Goal: Task Accomplishment & Management: Manage account settings

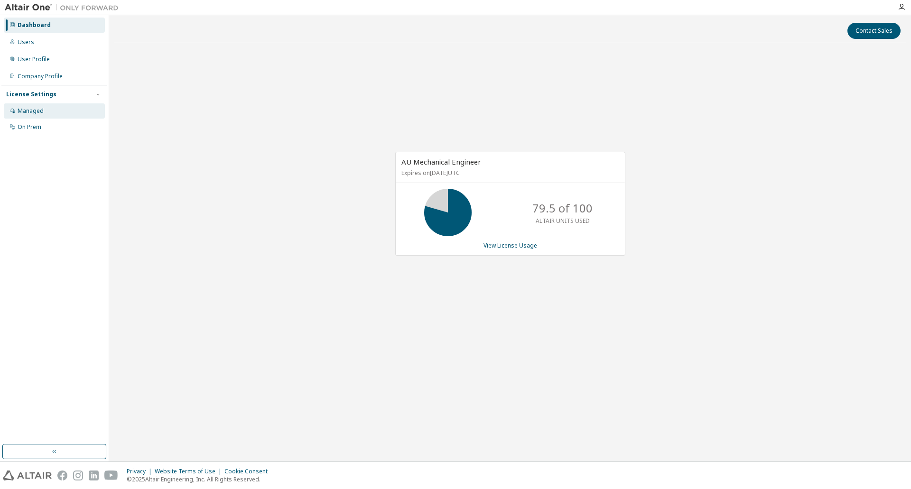
click at [38, 116] on div "Managed" at bounding box center [54, 110] width 101 height 15
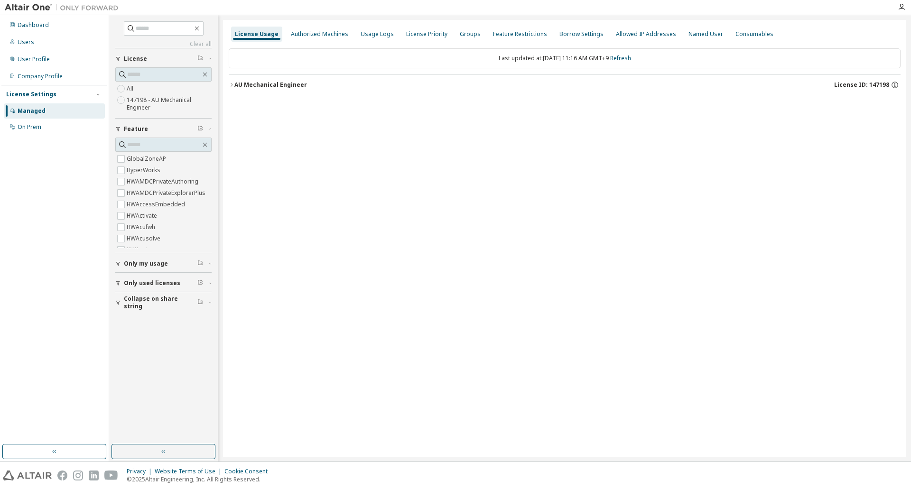
click at [233, 85] on icon "button" at bounding box center [232, 85] width 6 height 6
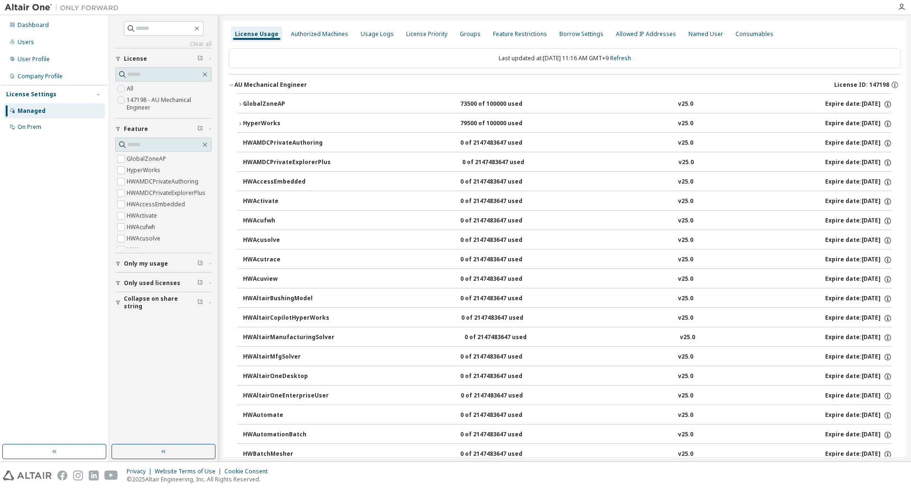
click at [240, 103] on icon "button" at bounding box center [240, 105] width 6 height 6
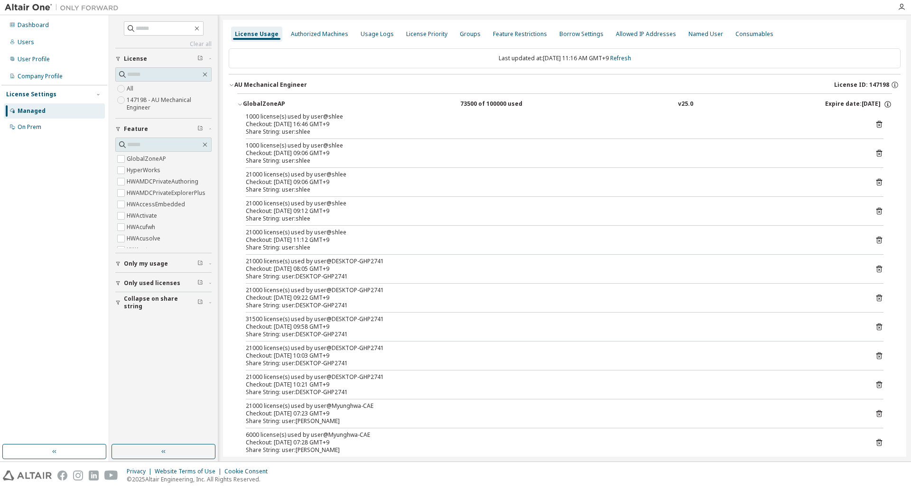
scroll to position [47, 0]
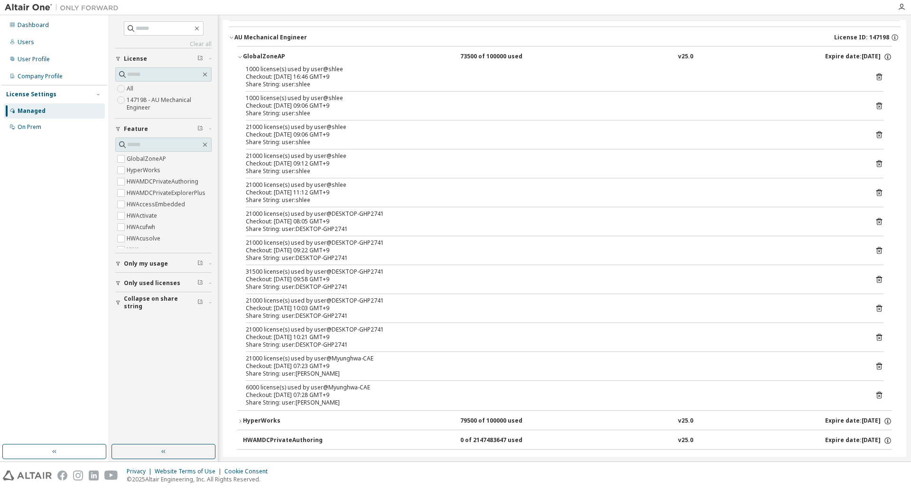
click at [875, 366] on icon at bounding box center [879, 366] width 9 height 9
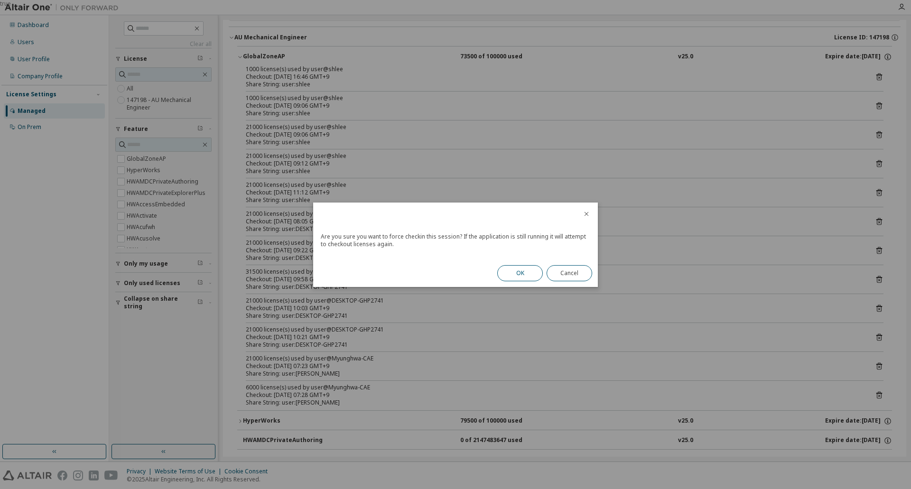
click at [518, 268] on button "OK" at bounding box center [520, 273] width 46 height 16
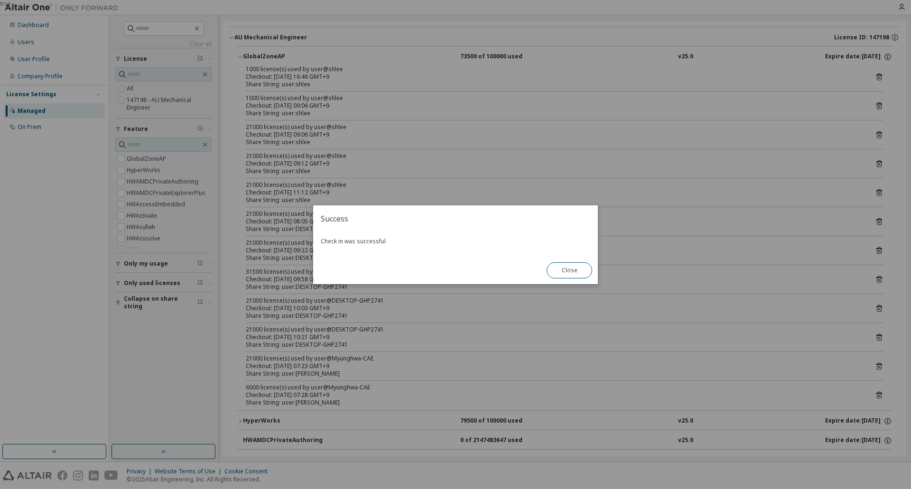
click at [567, 274] on button "Close" at bounding box center [569, 270] width 46 height 16
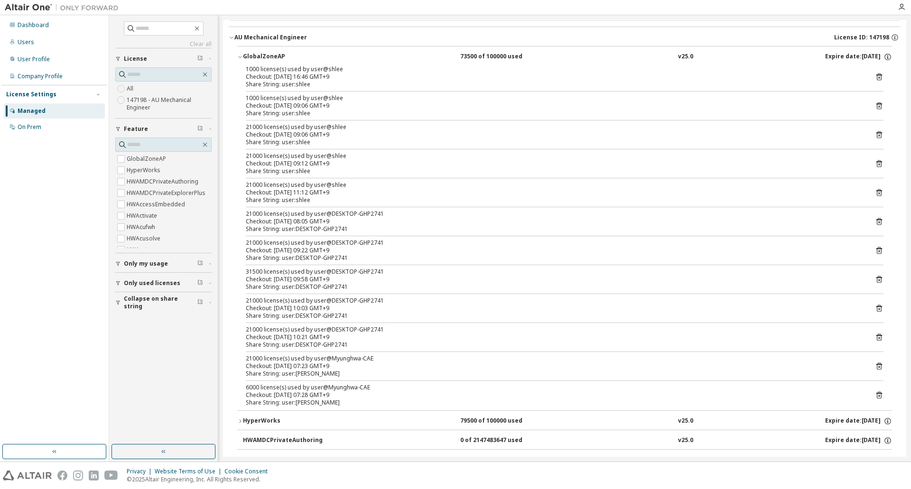
click at [876, 393] on icon at bounding box center [879, 395] width 6 height 7
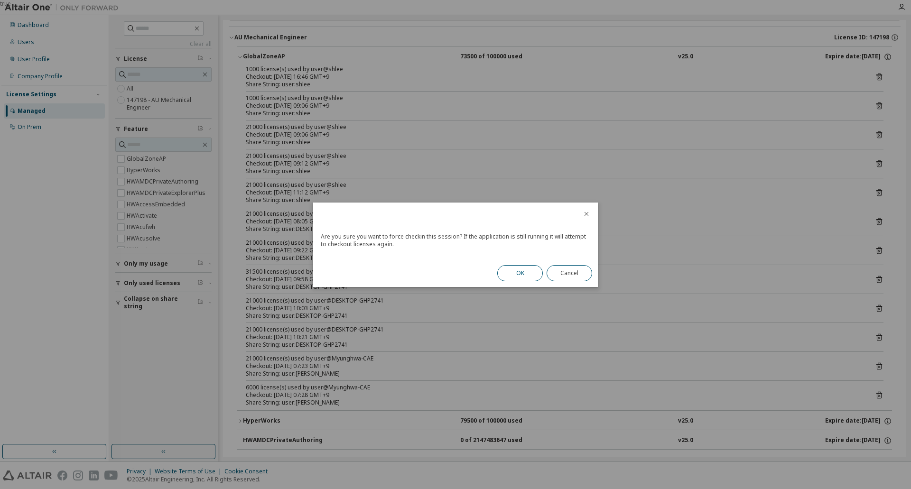
click at [527, 275] on button "OK" at bounding box center [520, 273] width 46 height 16
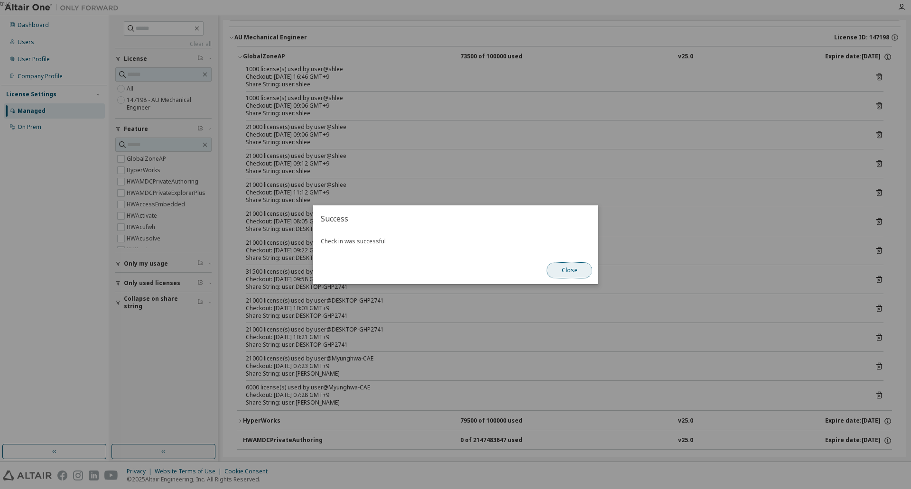
click at [557, 271] on button "Close" at bounding box center [569, 270] width 46 height 16
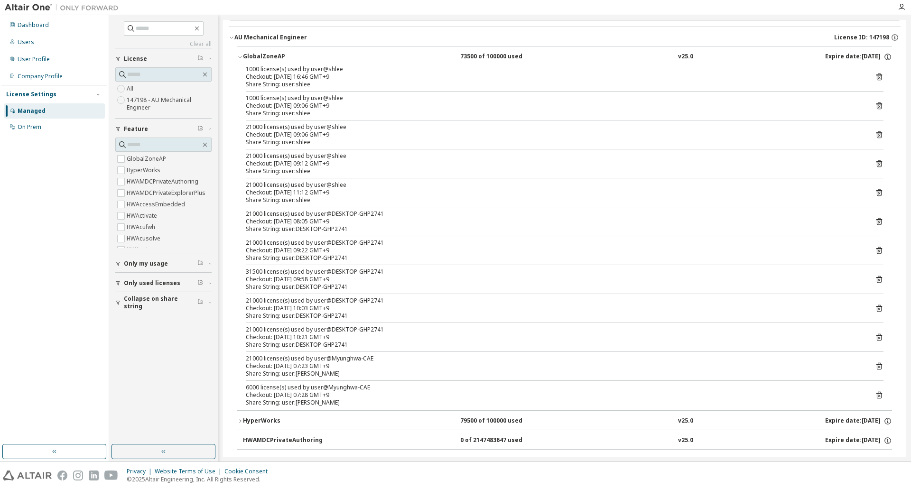
scroll to position [0, 0]
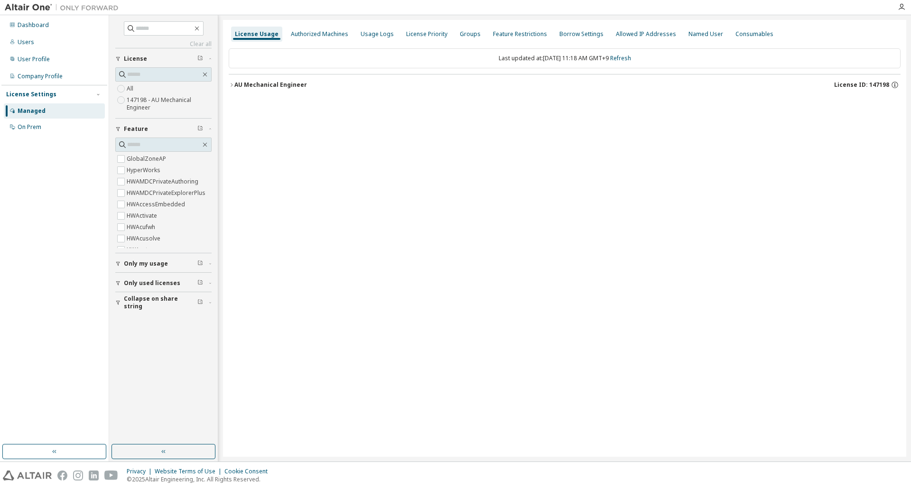
click at [236, 83] on div "AU Mechanical Engineer" at bounding box center [270, 85] width 73 height 8
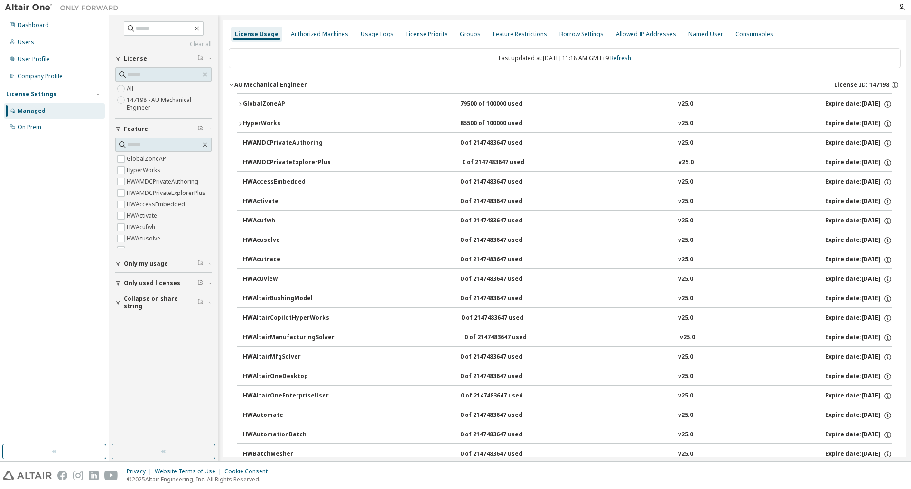
click at [238, 100] on button "GlobalZoneAP 79500 of 100000 used v25.0 Expire date: 2026-07-21" at bounding box center [564, 104] width 655 height 21
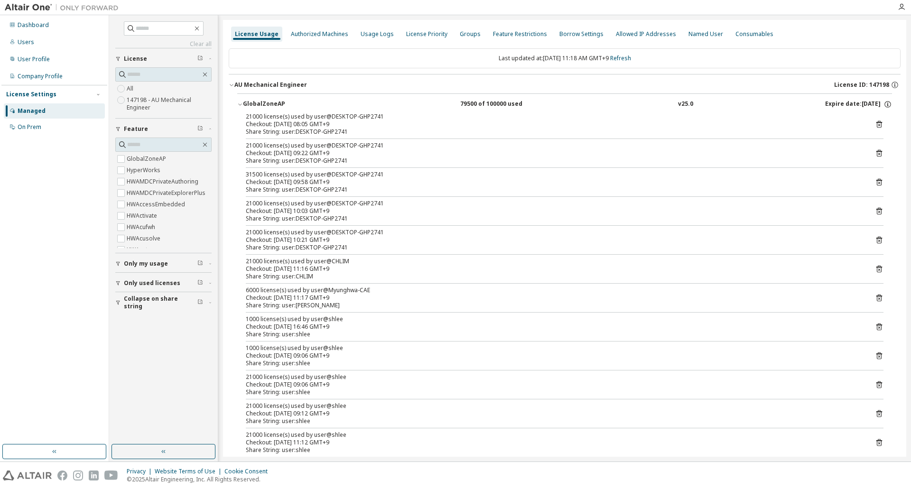
click at [237, 82] on div "AU Mechanical Engineer" at bounding box center [270, 85] width 73 height 8
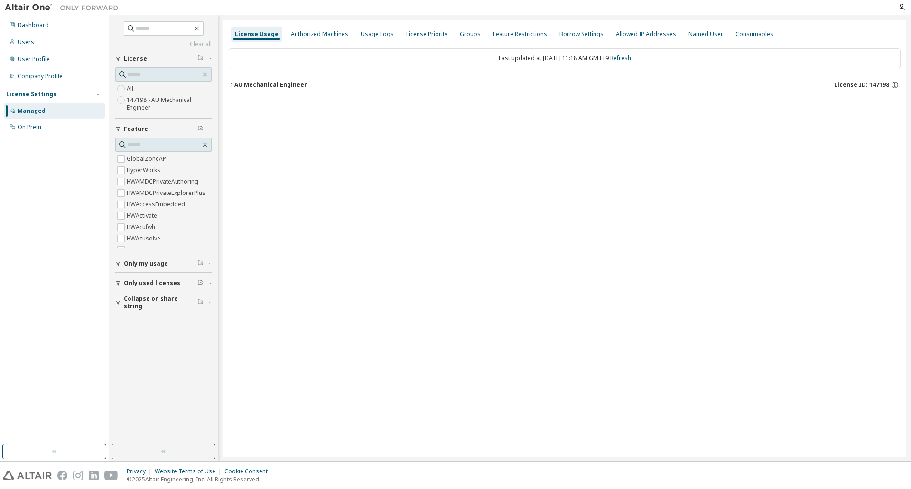
click at [237, 82] on div "AU Mechanical Engineer" at bounding box center [270, 85] width 73 height 8
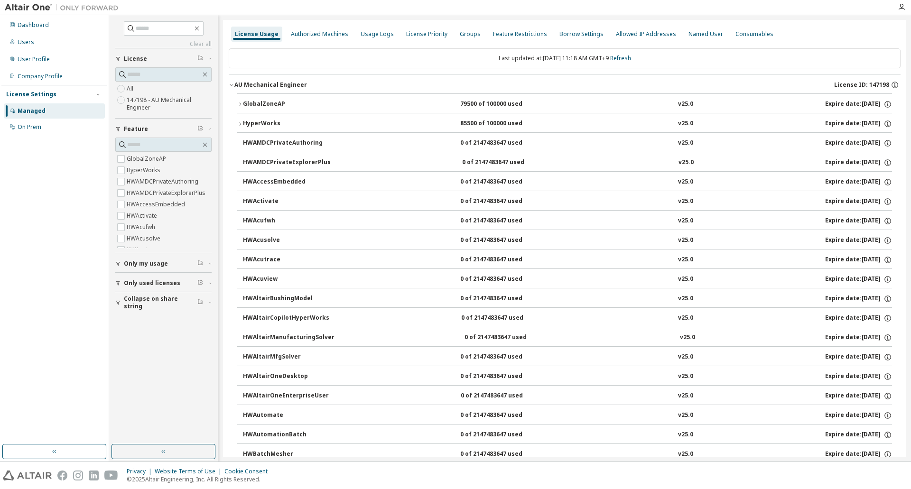
click at [247, 120] on div "HyperWorks" at bounding box center [285, 124] width 85 height 9
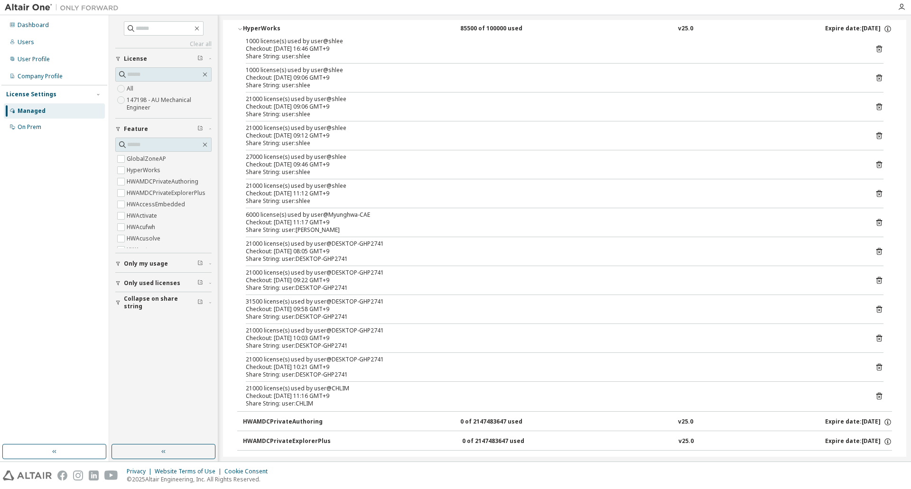
scroll to position [190, 0]
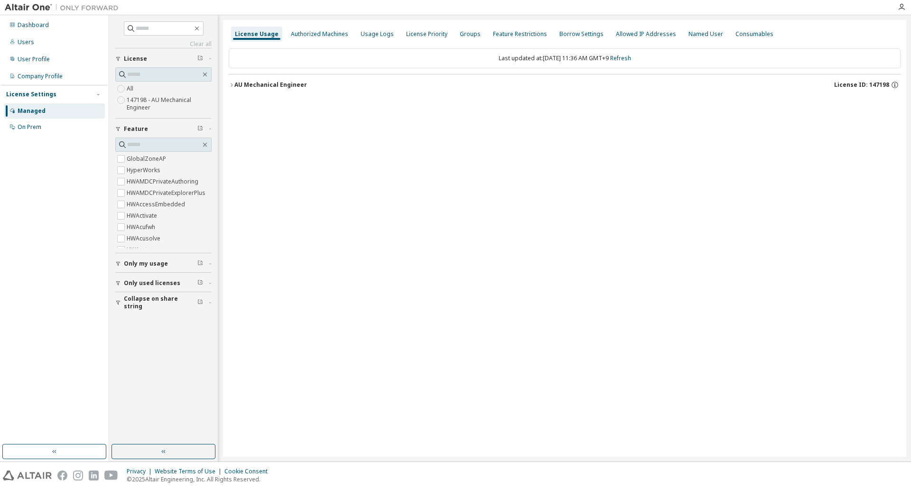
click at [230, 92] on button "AU Mechanical Engineer License ID: 147198" at bounding box center [565, 84] width 672 height 21
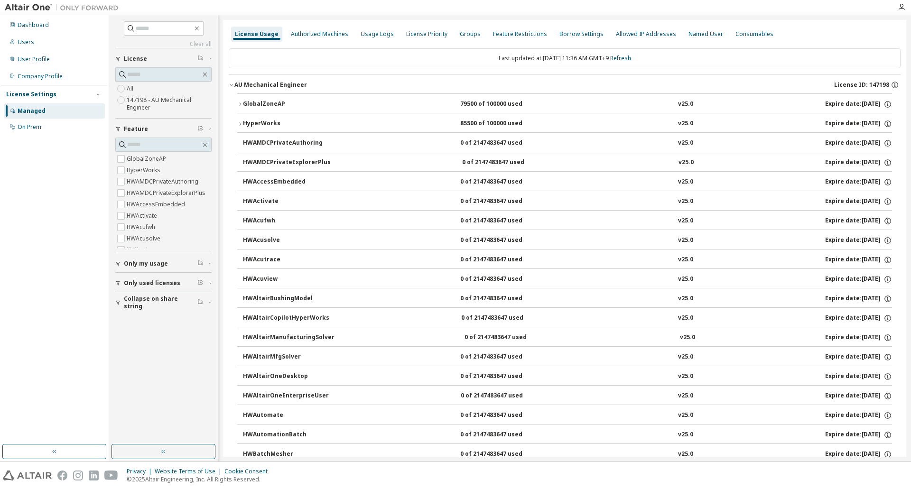
click at [239, 125] on icon "button" at bounding box center [240, 124] width 6 height 6
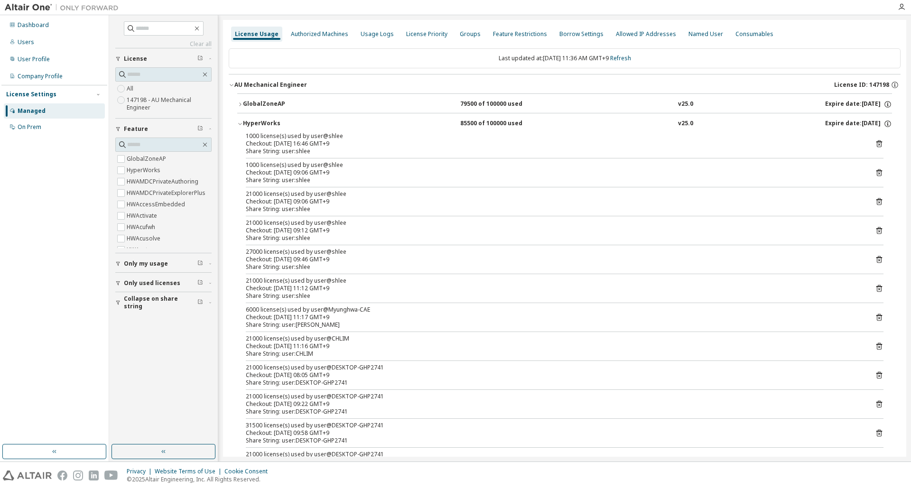
scroll to position [47, 0]
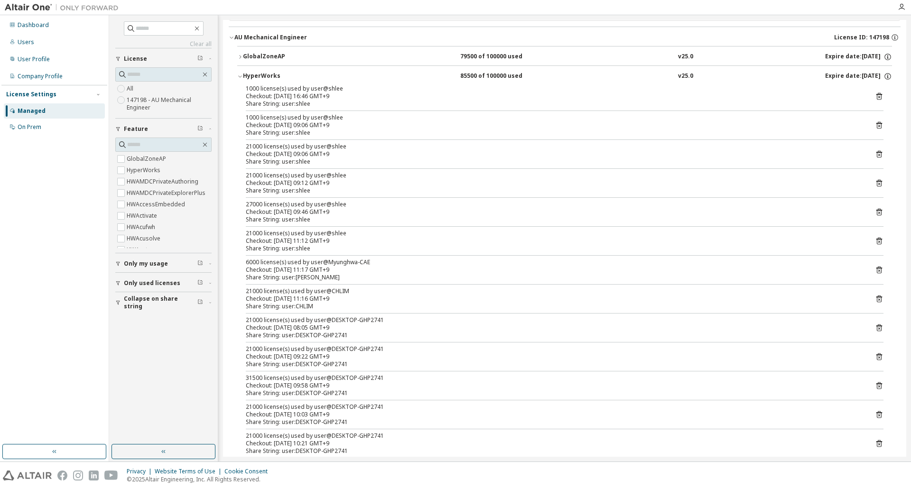
click at [878, 273] on icon at bounding box center [879, 270] width 9 height 9
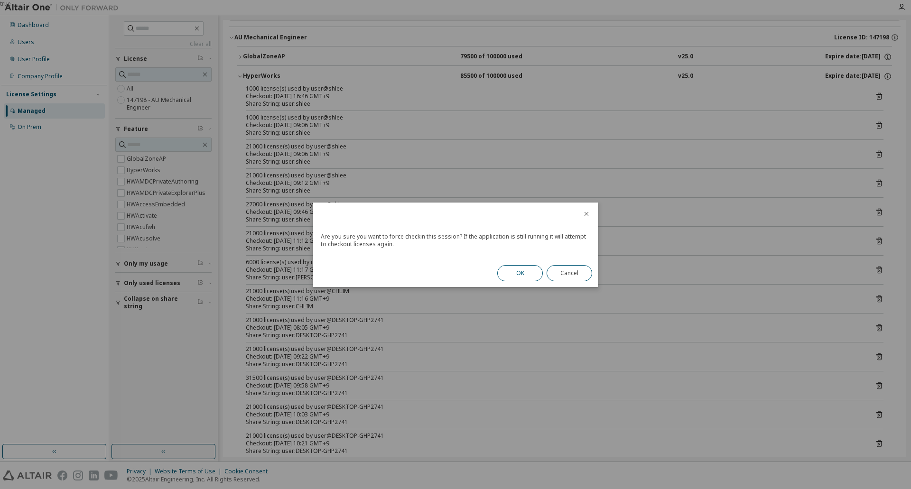
click at [521, 269] on button "OK" at bounding box center [520, 273] width 46 height 16
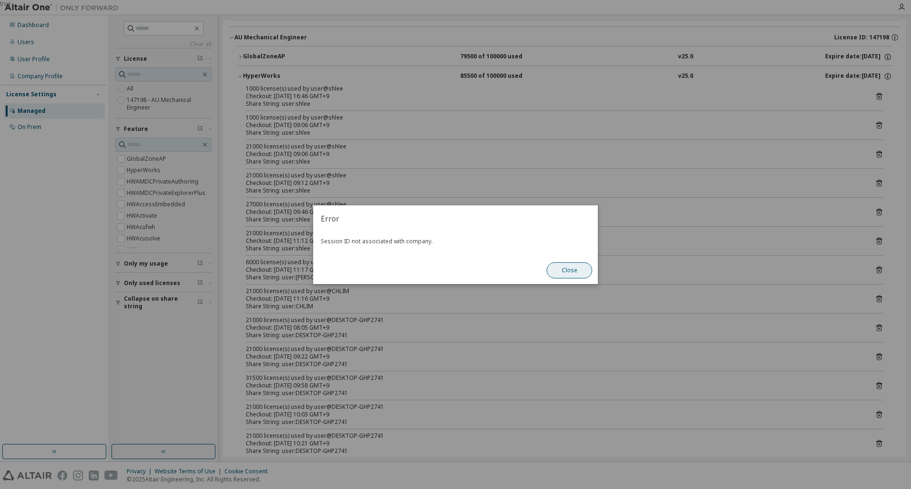
click at [585, 271] on button "Close" at bounding box center [569, 270] width 46 height 16
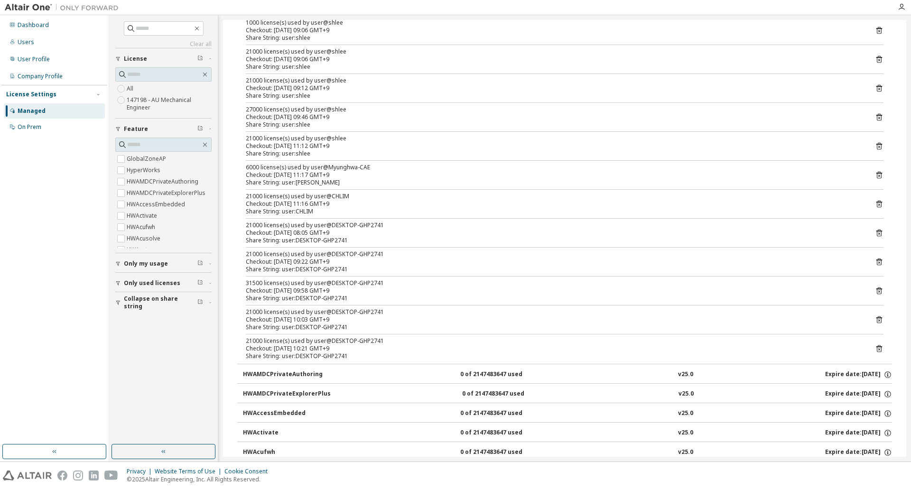
scroll to position [0, 0]
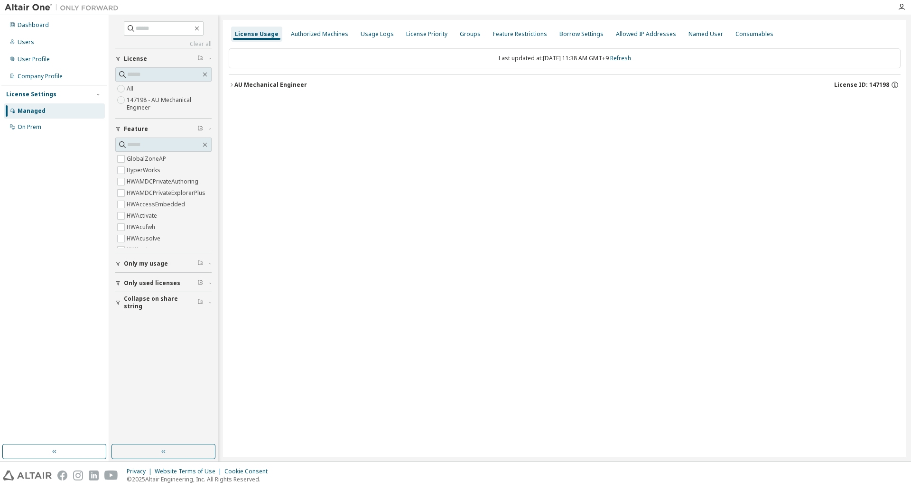
click at [249, 86] on div "AU Mechanical Engineer" at bounding box center [270, 85] width 73 height 8
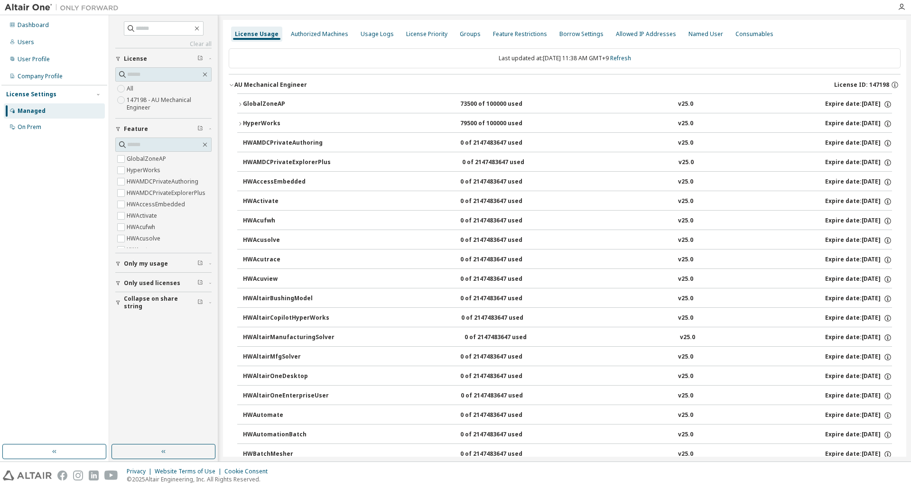
click at [241, 124] on icon "button" at bounding box center [240, 123] width 2 height 3
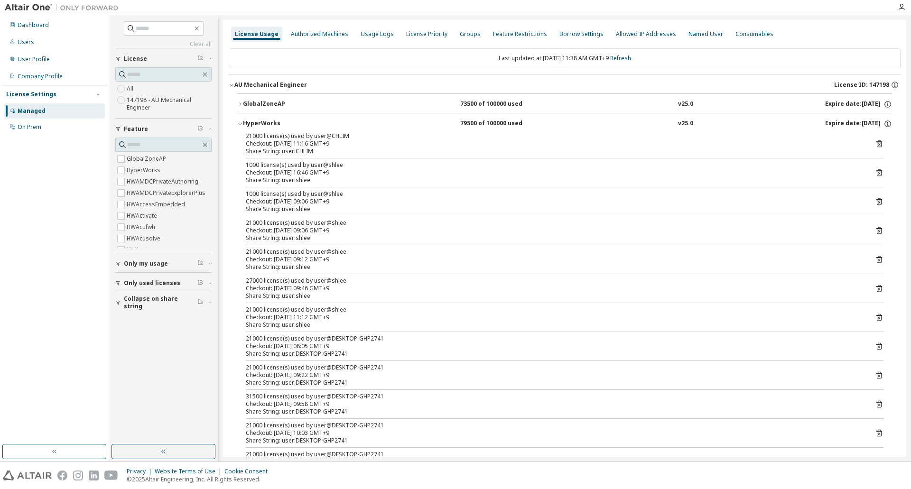
click at [248, 126] on div "HyperWorks" at bounding box center [285, 124] width 85 height 9
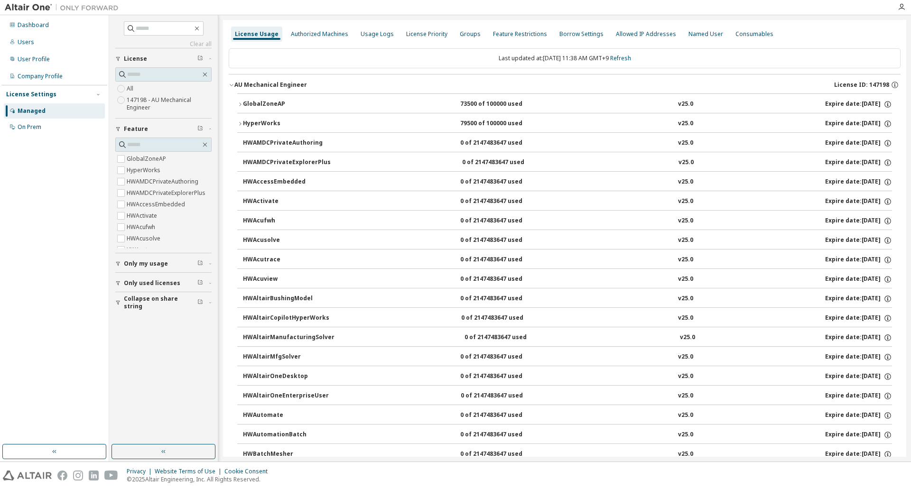
click at [260, 102] on div "GlobalZoneAP" at bounding box center [285, 104] width 85 height 9
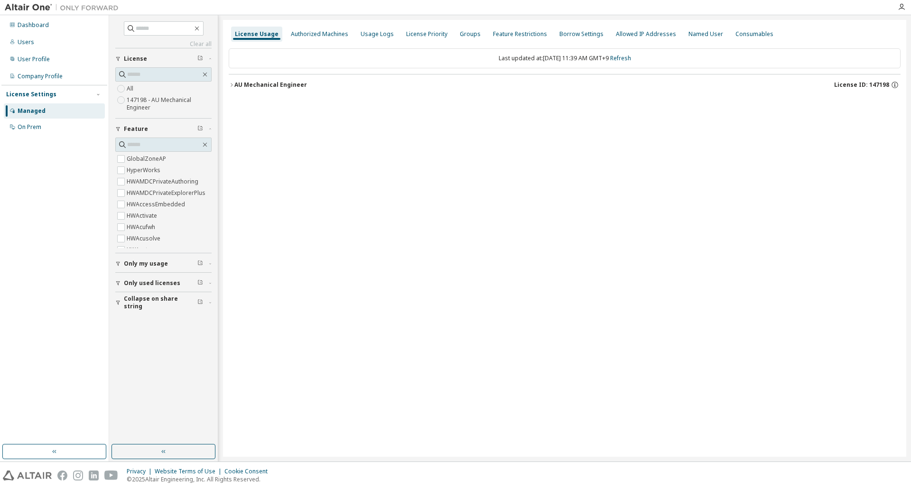
click at [247, 86] on div "AU Mechanical Engineer" at bounding box center [270, 85] width 73 height 8
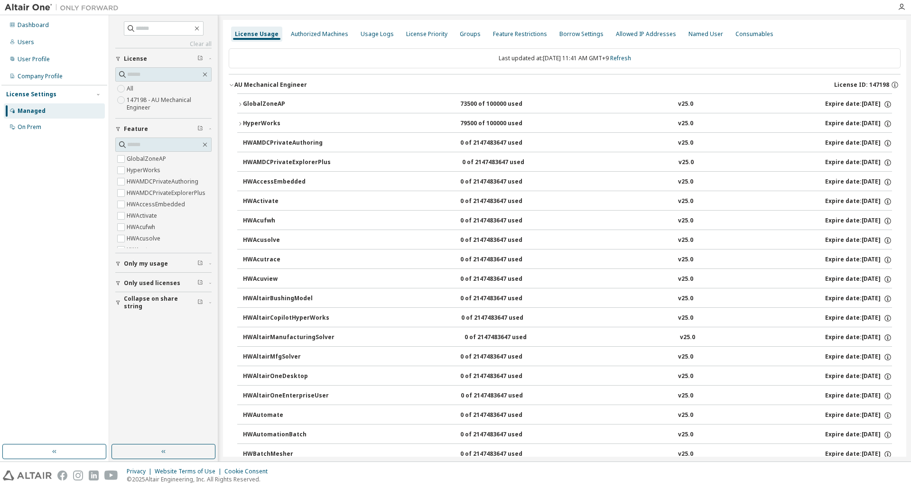
click at [254, 120] on div "HyperWorks" at bounding box center [285, 124] width 85 height 9
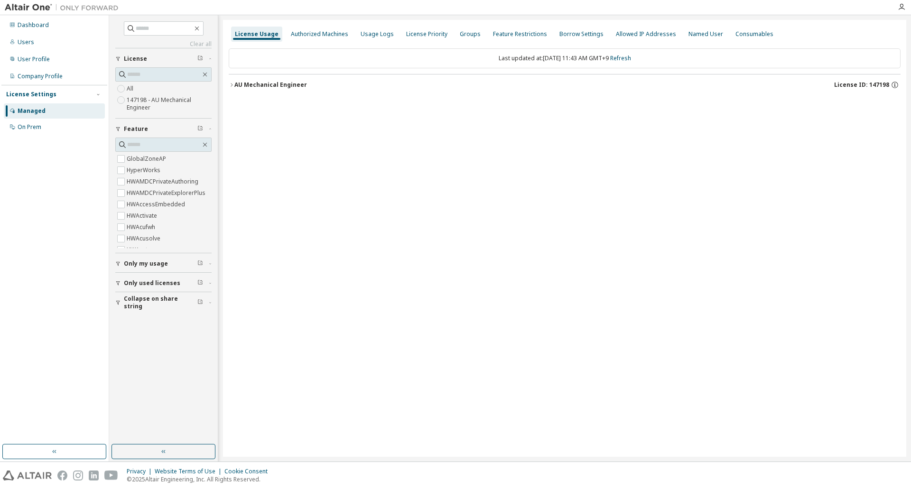
click at [261, 87] on div "AU Mechanical Engineer" at bounding box center [270, 85] width 73 height 8
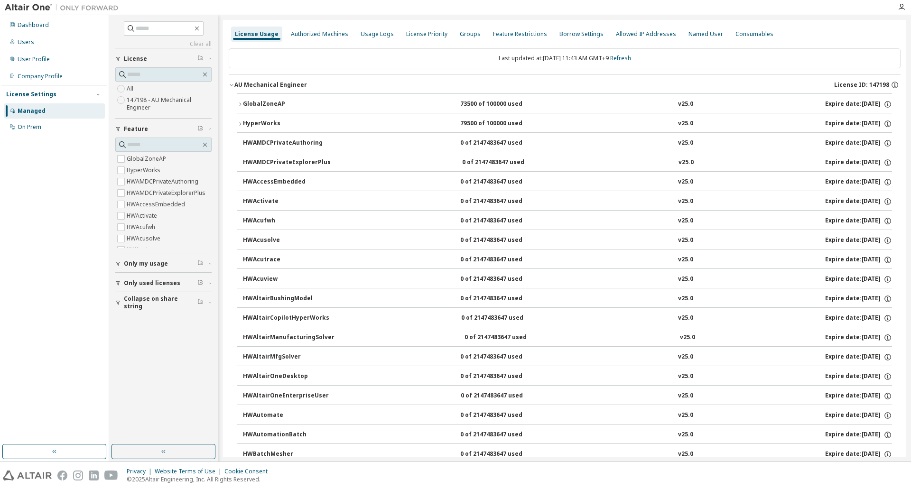
click at [261, 87] on div "AU Mechanical Engineer" at bounding box center [270, 85] width 73 height 8
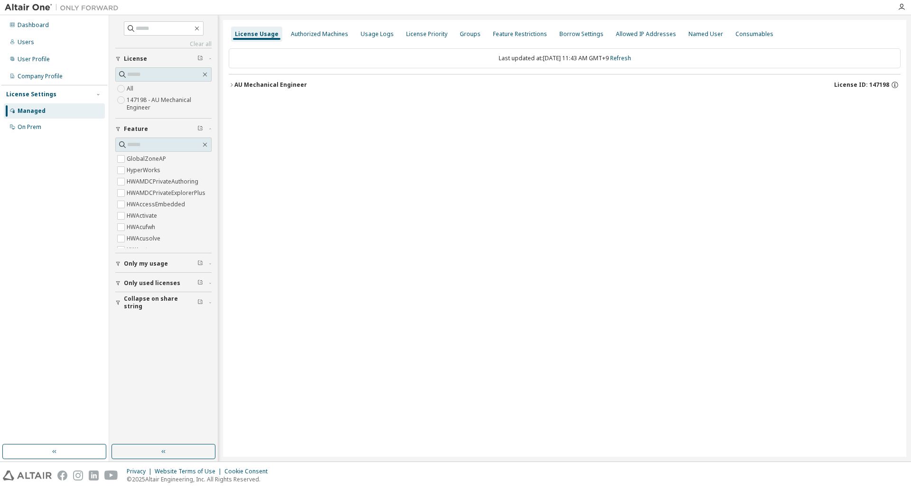
click at [261, 87] on div "AU Mechanical Engineer" at bounding box center [270, 85] width 73 height 8
drag, startPoint x: 421, startPoint y: 168, endPoint x: 411, endPoint y: 159, distance: 13.4
click at [420, 168] on div "License Usage Authorized Machines Usage Logs License Priority Groups Feature Re…" at bounding box center [564, 238] width 683 height 437
click at [269, 85] on div "AU Mechanical Engineer" at bounding box center [270, 85] width 73 height 8
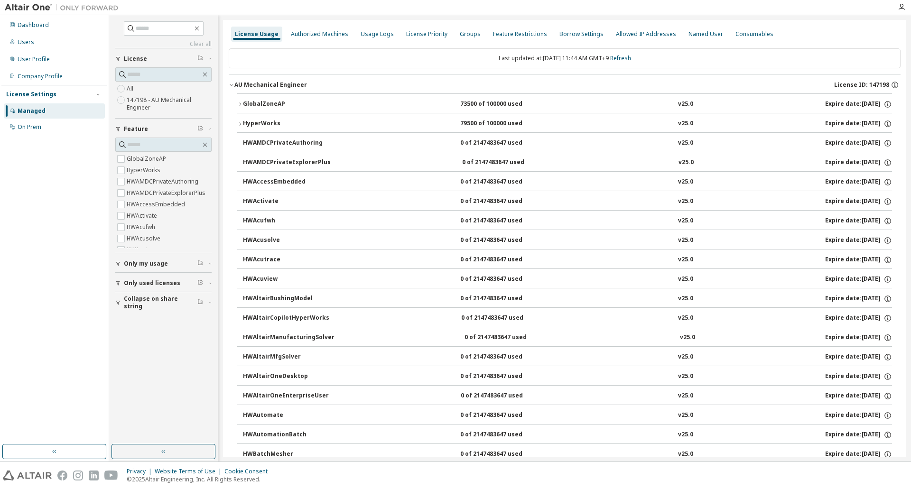
click at [257, 126] on div "HyperWorks" at bounding box center [285, 124] width 85 height 9
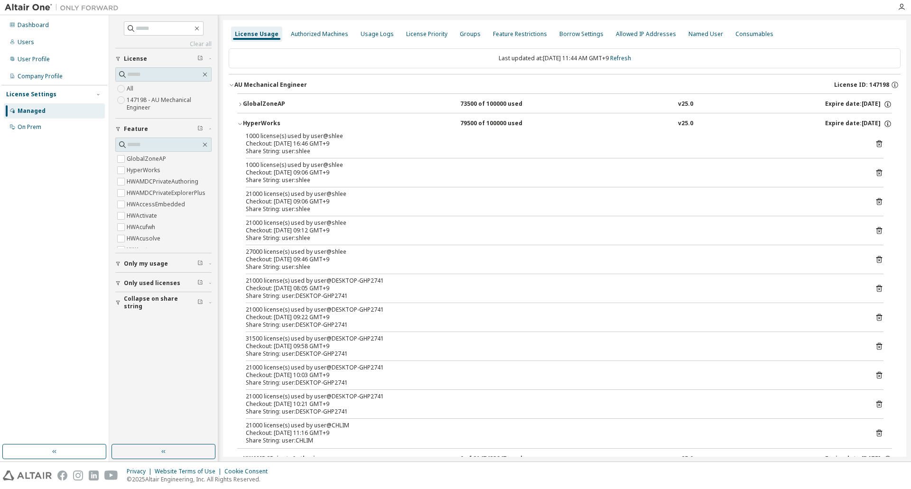
click at [257, 126] on div "HyperWorks" at bounding box center [285, 124] width 85 height 9
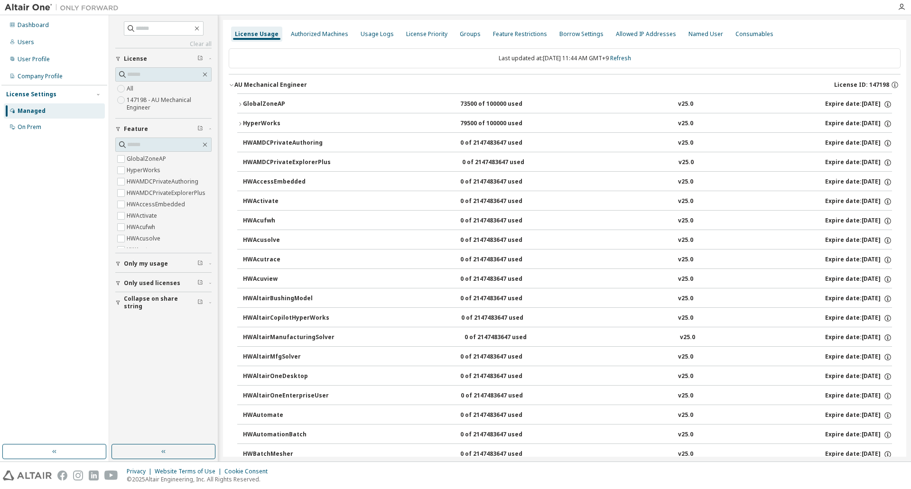
click at [268, 114] on button "HyperWorks 79500 of 100000 used v25.0 Expire date: [DATE]" at bounding box center [564, 123] width 655 height 21
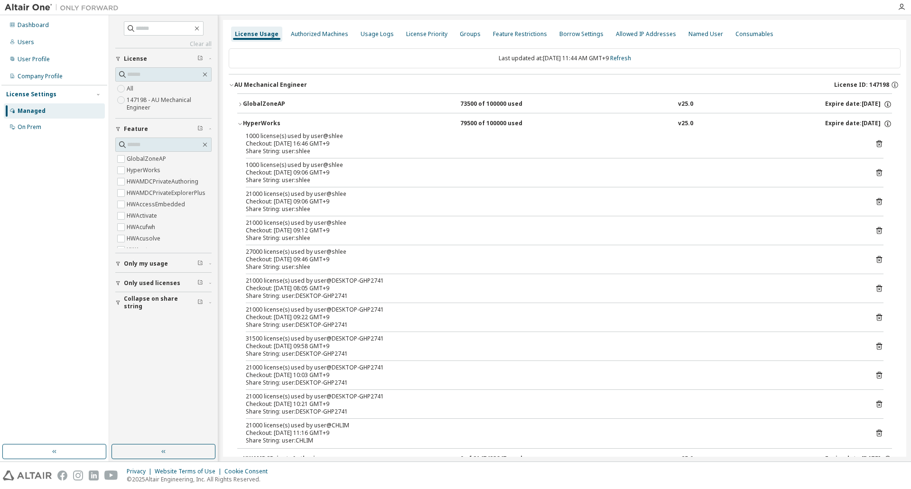
click at [278, 104] on div "GlobalZoneAP" at bounding box center [285, 104] width 85 height 9
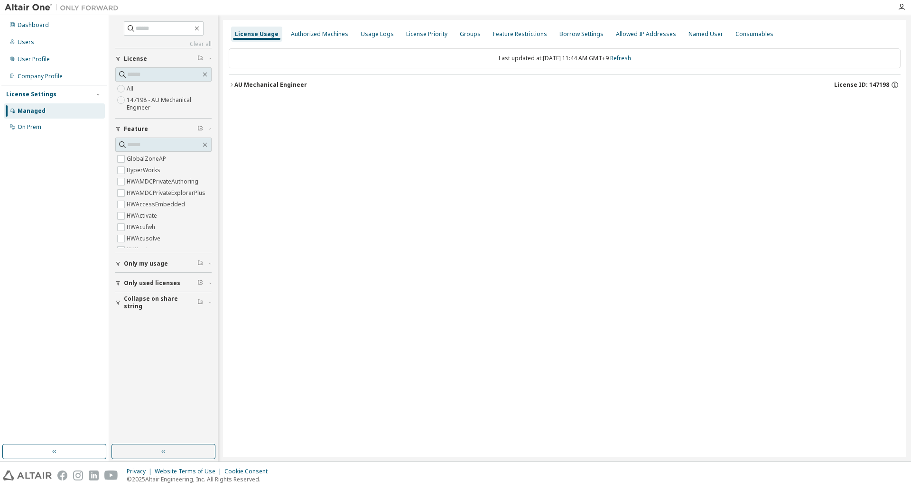
click at [296, 80] on button "AU Mechanical Engineer License ID: 147198" at bounding box center [565, 84] width 672 height 21
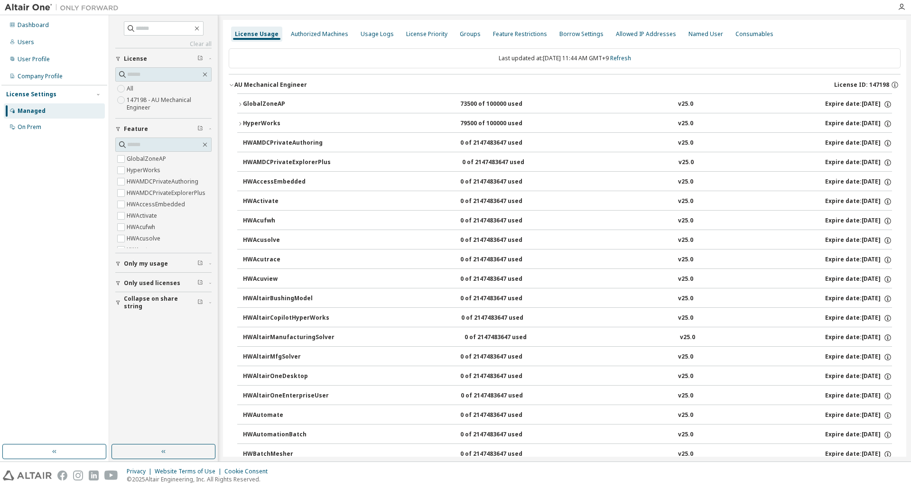
click at [265, 121] on div "HyperWorks" at bounding box center [285, 124] width 85 height 9
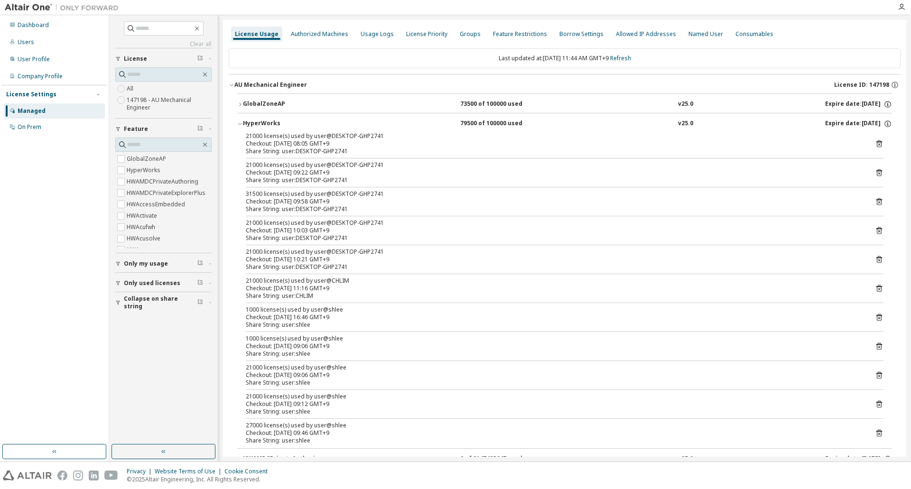
click at [265, 121] on div "HyperWorks" at bounding box center [285, 124] width 85 height 9
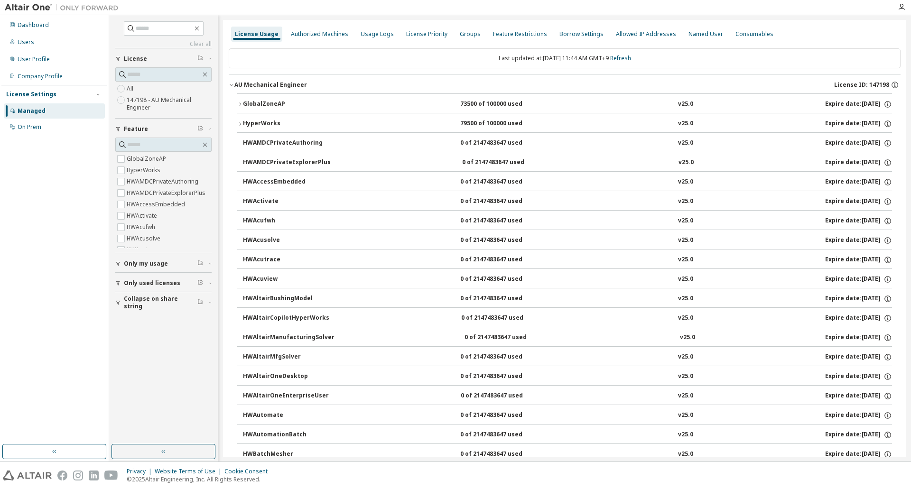
click at [248, 128] on div "HyperWorks" at bounding box center [285, 124] width 85 height 9
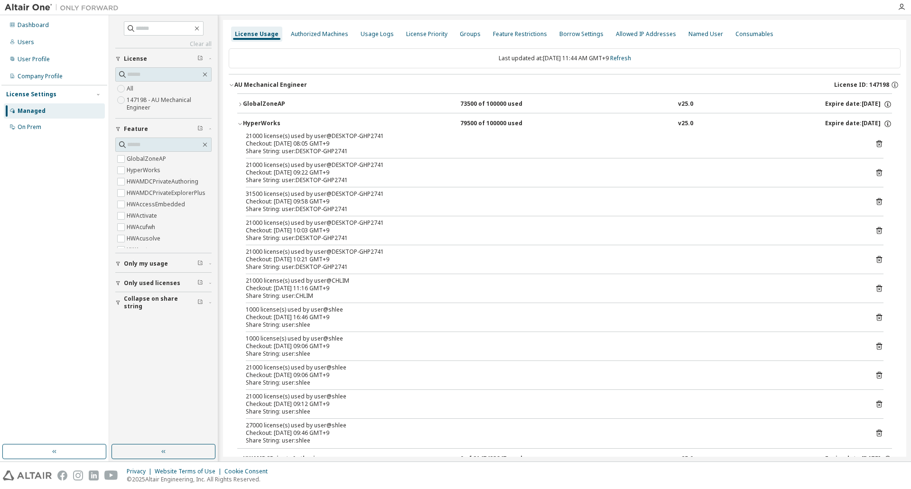
scroll to position [47, 0]
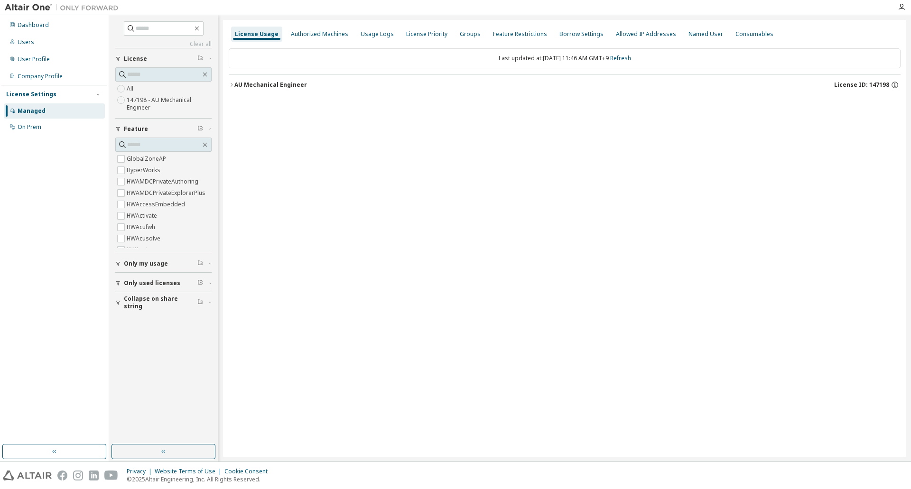
click at [245, 87] on div "AU Mechanical Engineer" at bounding box center [270, 85] width 73 height 8
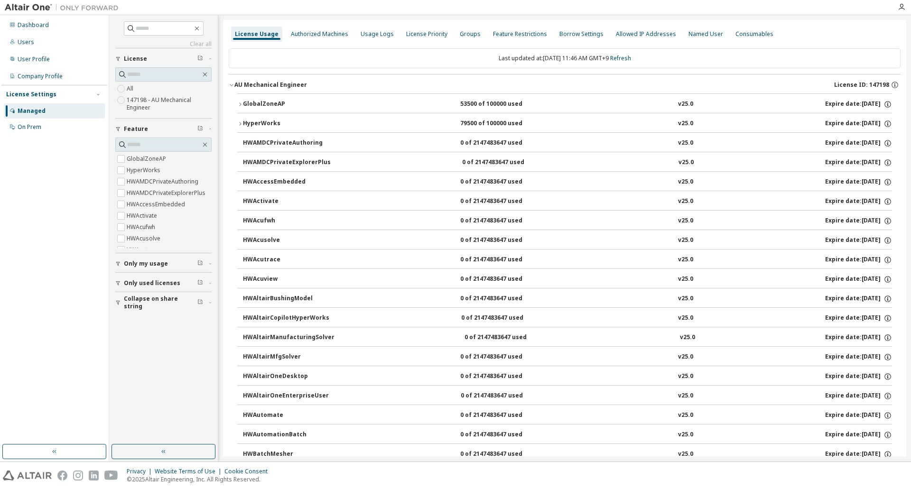
click at [242, 124] on icon "button" at bounding box center [240, 124] width 6 height 6
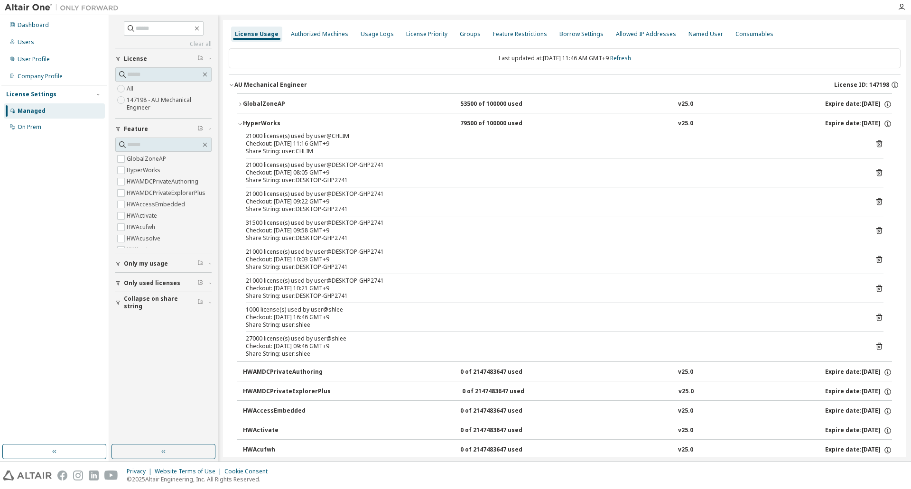
click at [250, 102] on div "GlobalZoneAP" at bounding box center [285, 104] width 85 height 9
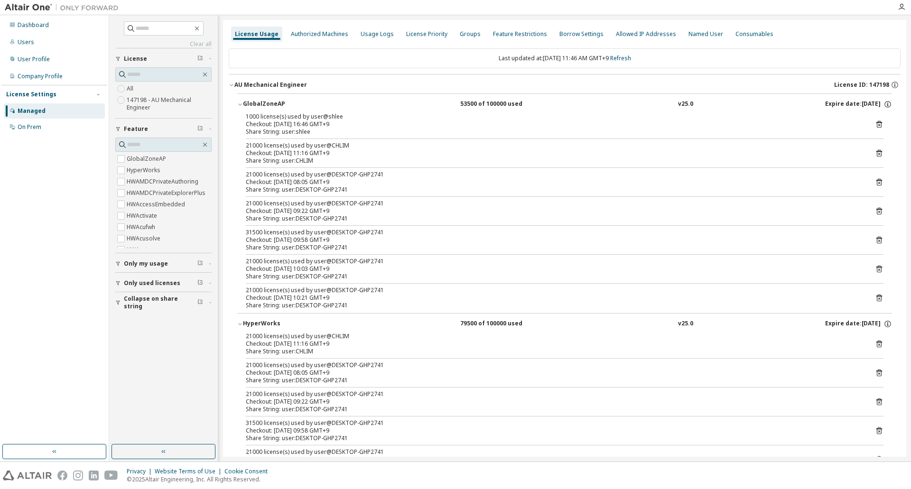
click at [250, 101] on div "GlobalZoneAP" at bounding box center [285, 104] width 85 height 9
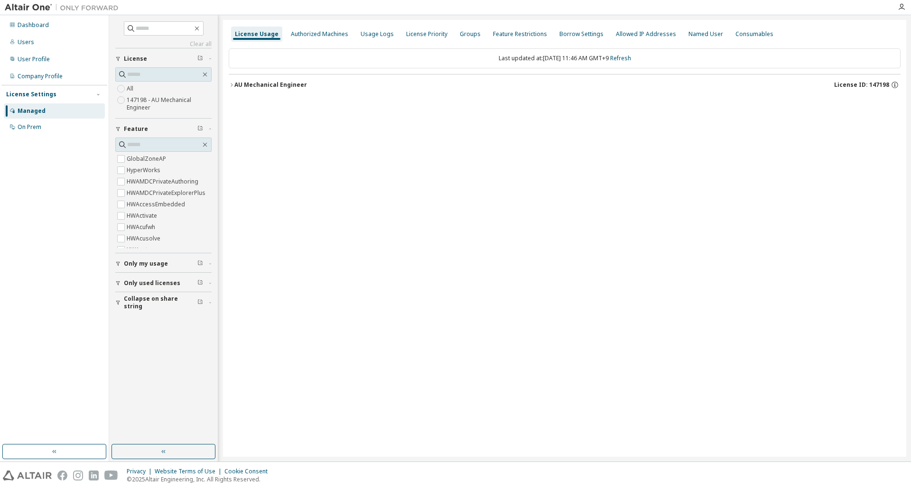
click at [236, 81] on div "AU Mechanical Engineer" at bounding box center [270, 85] width 73 height 8
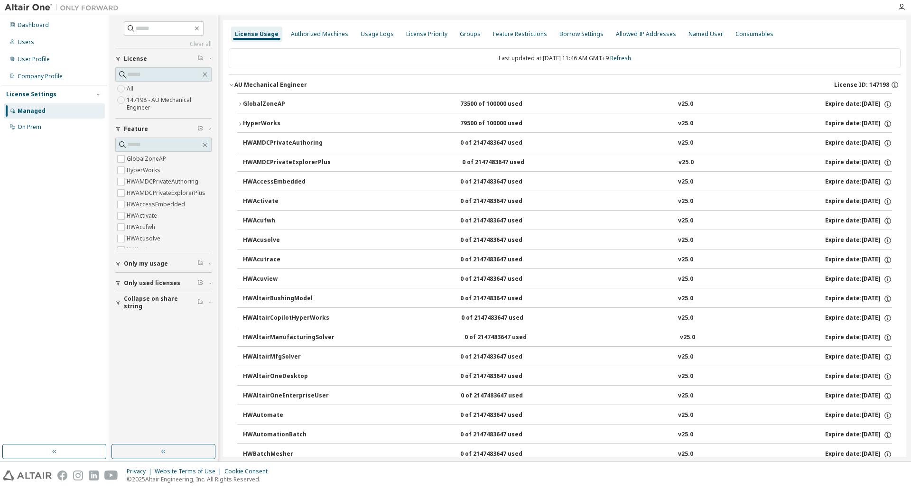
click at [242, 125] on icon "button" at bounding box center [240, 124] width 6 height 6
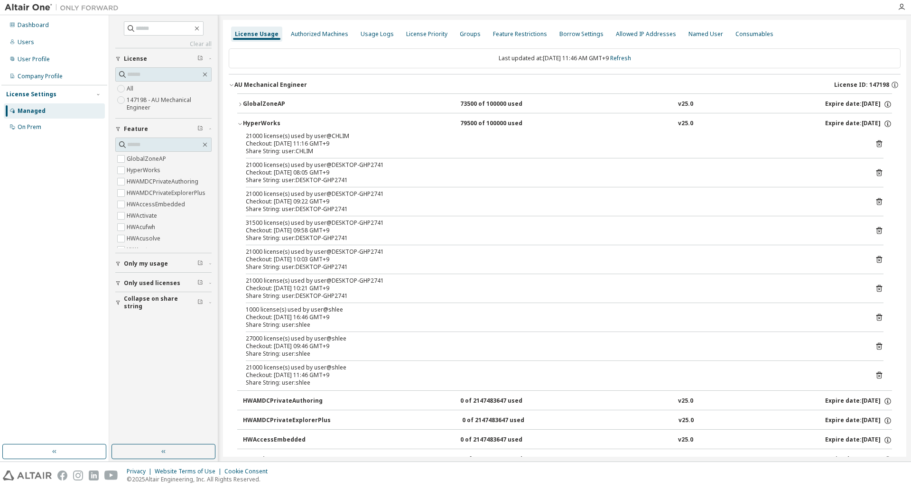
click at [354, 303] on div "21000 license(s) used by user@CHLIM Checkout: 2025-10-01 11:16 GMT+9 Share Stri…" at bounding box center [564, 261] width 655 height 258
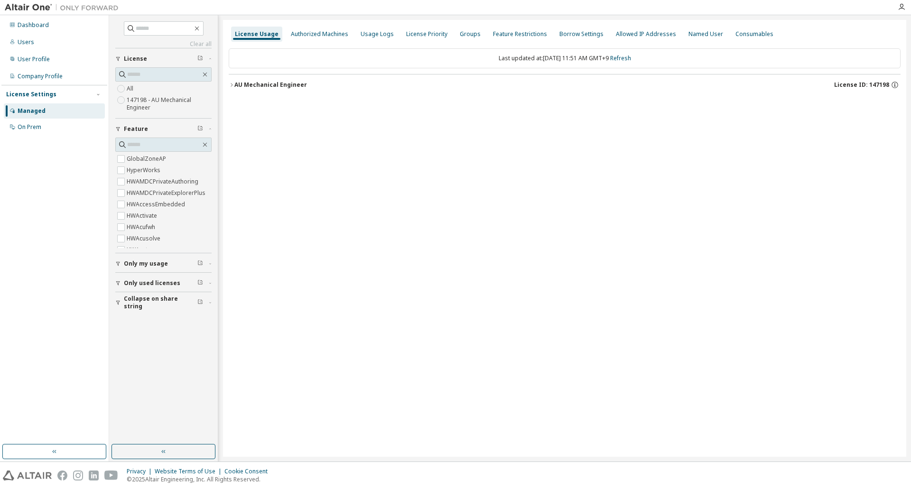
click at [259, 86] on div "AU Mechanical Engineer" at bounding box center [270, 85] width 73 height 8
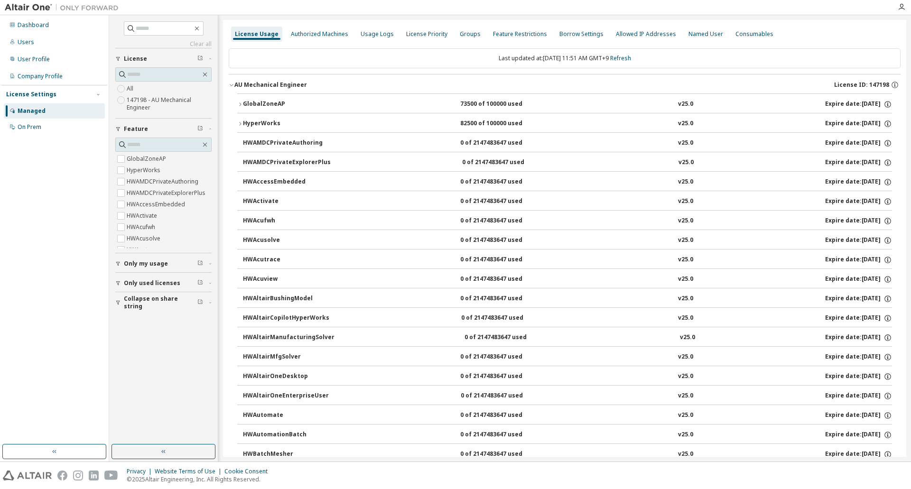
click at [237, 127] on button "HyperWorks 82500 of 100000 used v25.0 Expire date: 2026-07-21" at bounding box center [564, 123] width 655 height 21
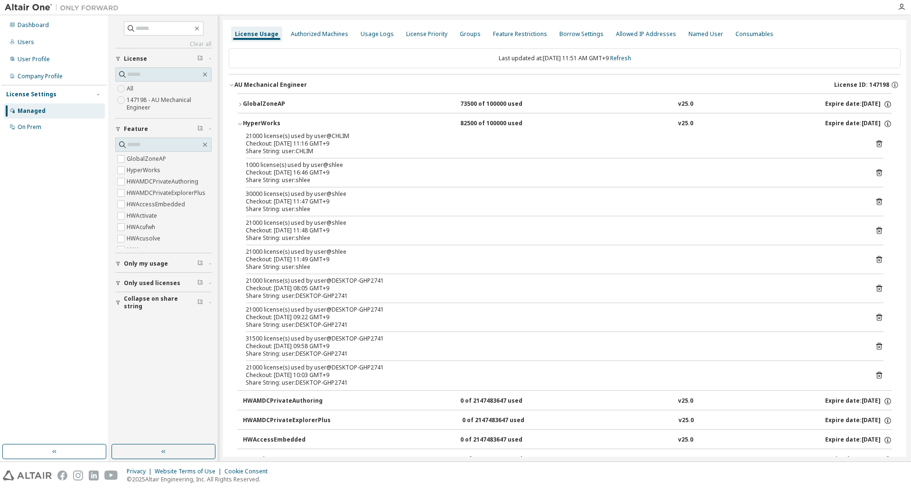
click at [274, 102] on div "GlobalZoneAP" at bounding box center [285, 104] width 85 height 9
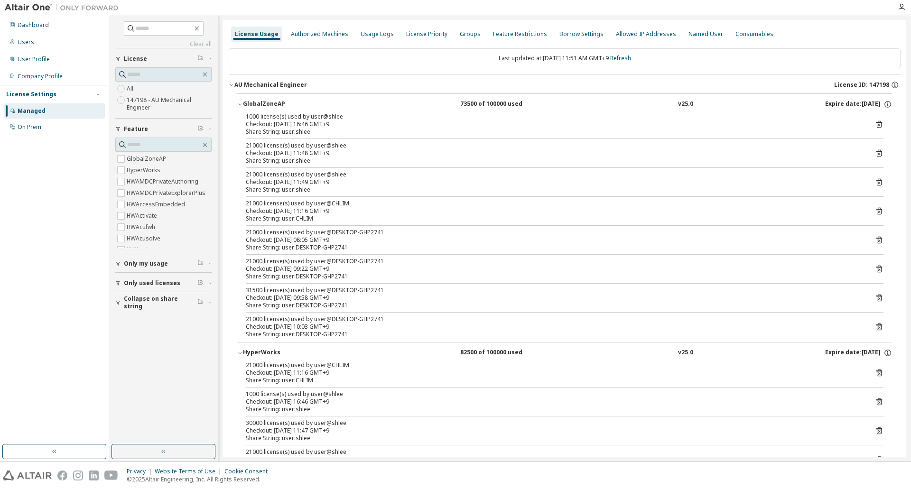
click at [274, 102] on div "GlobalZoneAP" at bounding box center [285, 104] width 85 height 9
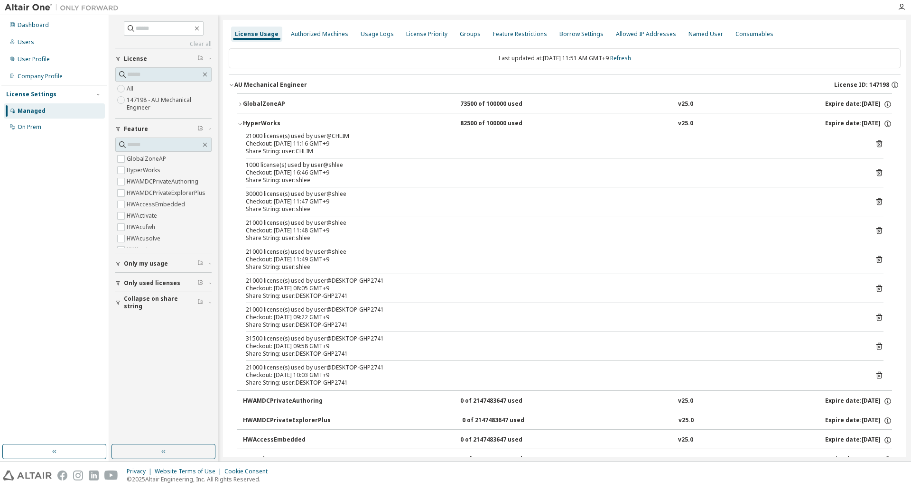
click at [274, 102] on div "GlobalZoneAP" at bounding box center [285, 104] width 85 height 9
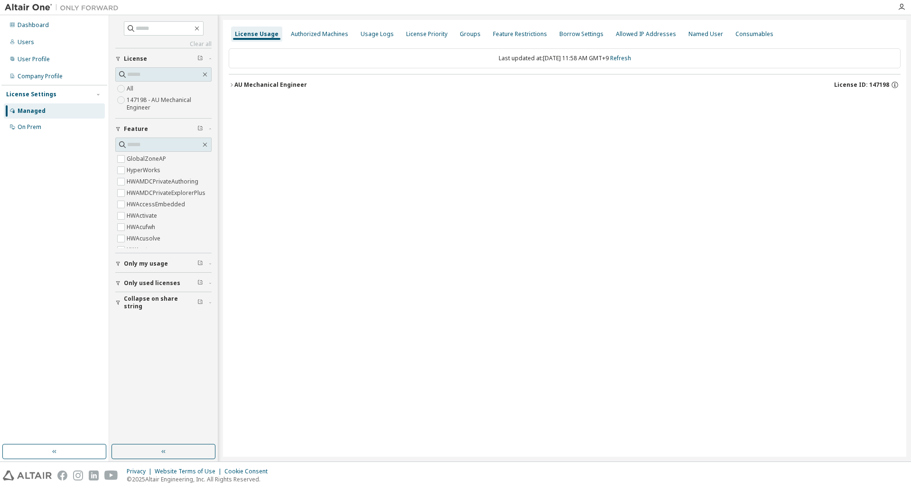
click at [231, 83] on icon "button" at bounding box center [232, 85] width 6 height 6
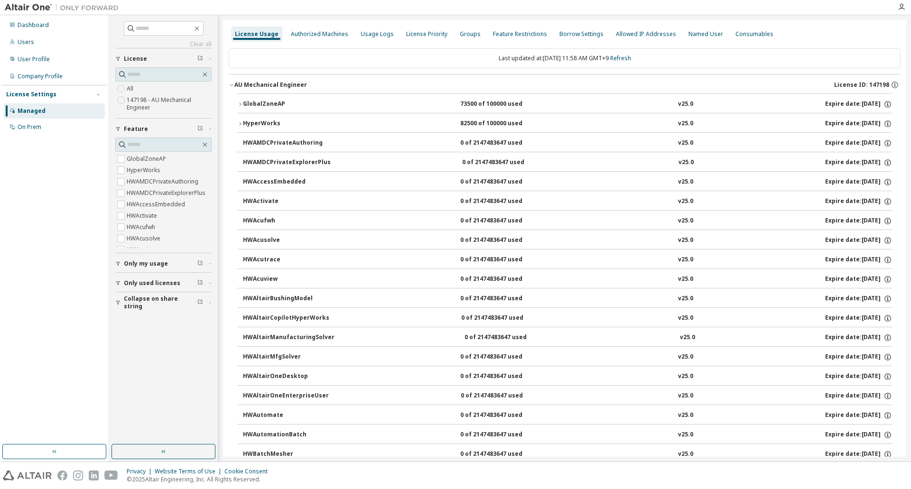
click at [239, 121] on icon "button" at bounding box center [240, 124] width 6 height 6
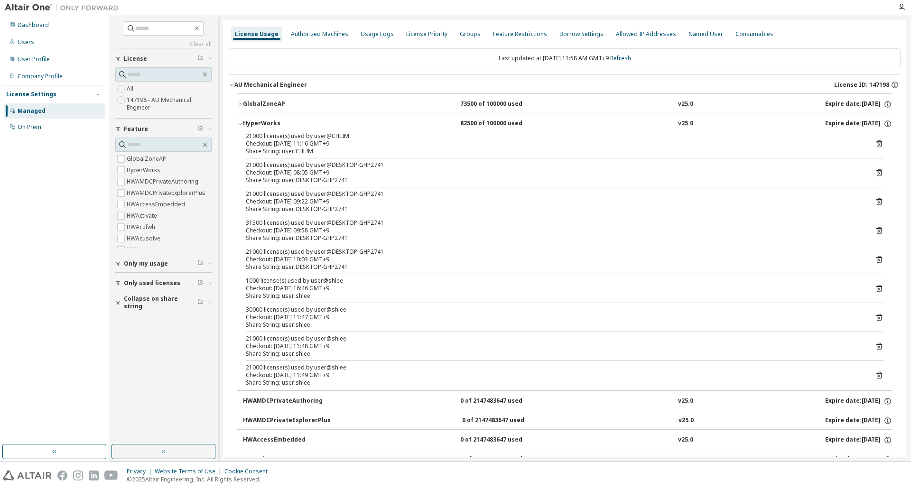
click at [239, 121] on icon "button" at bounding box center [240, 124] width 6 height 6
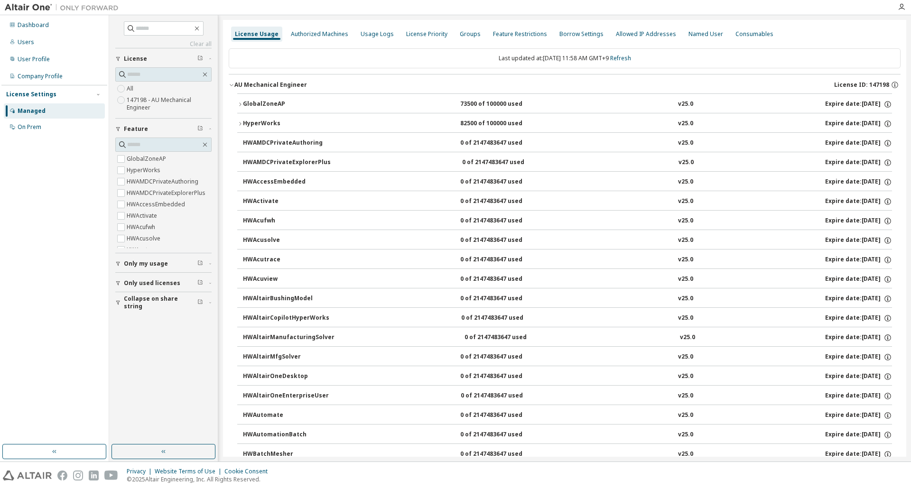
click at [239, 121] on icon "button" at bounding box center [240, 124] width 6 height 6
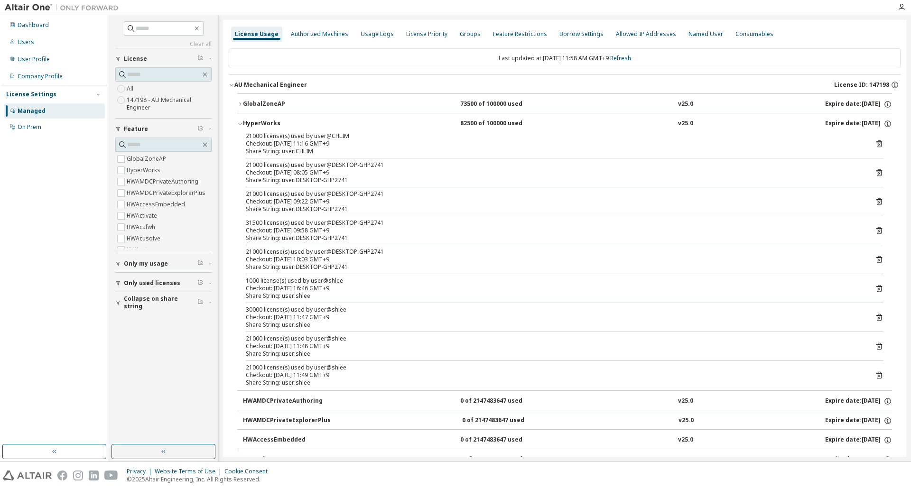
click at [239, 121] on icon "button" at bounding box center [240, 124] width 6 height 6
